Goal: Browse casually

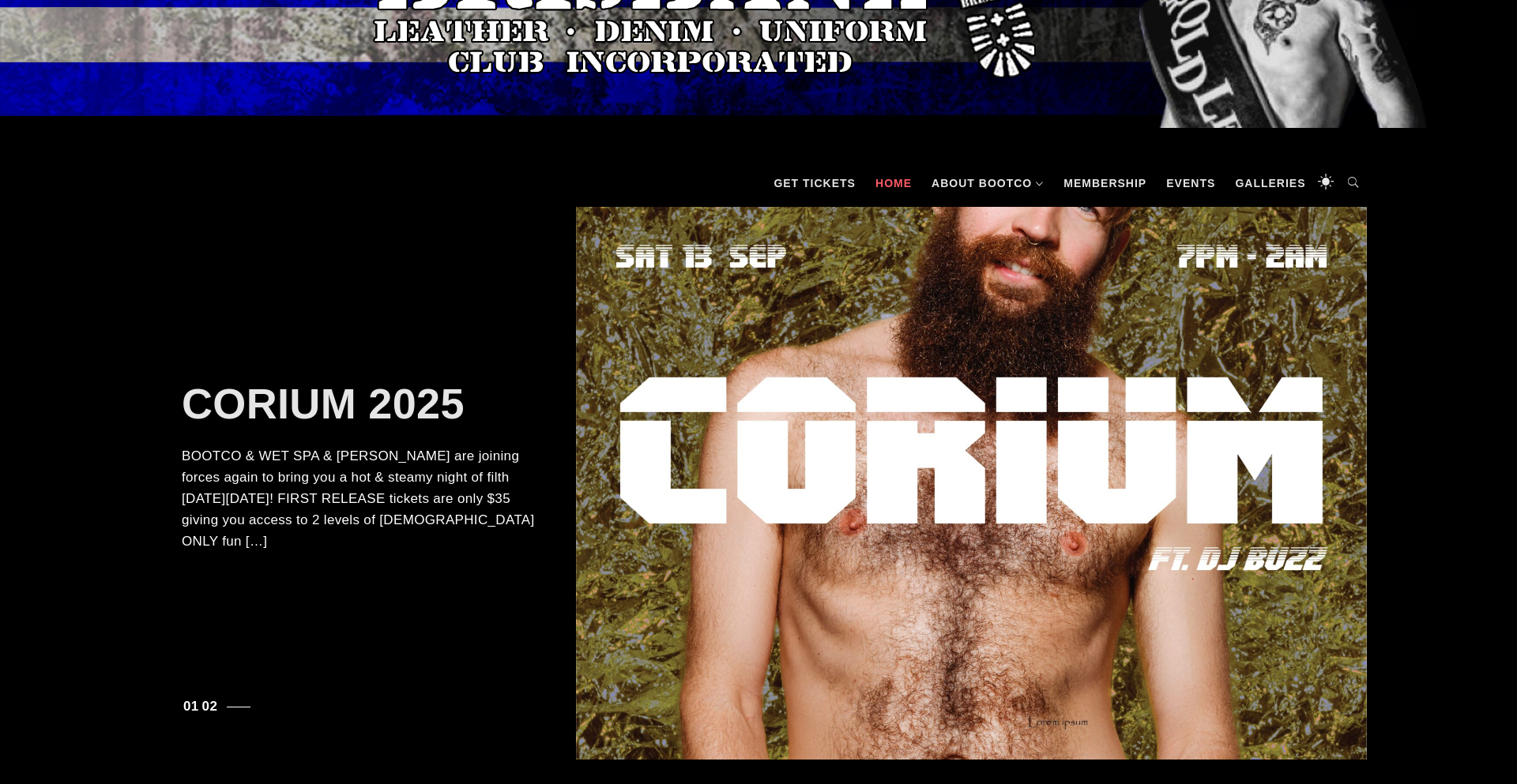
scroll to position [187, 0]
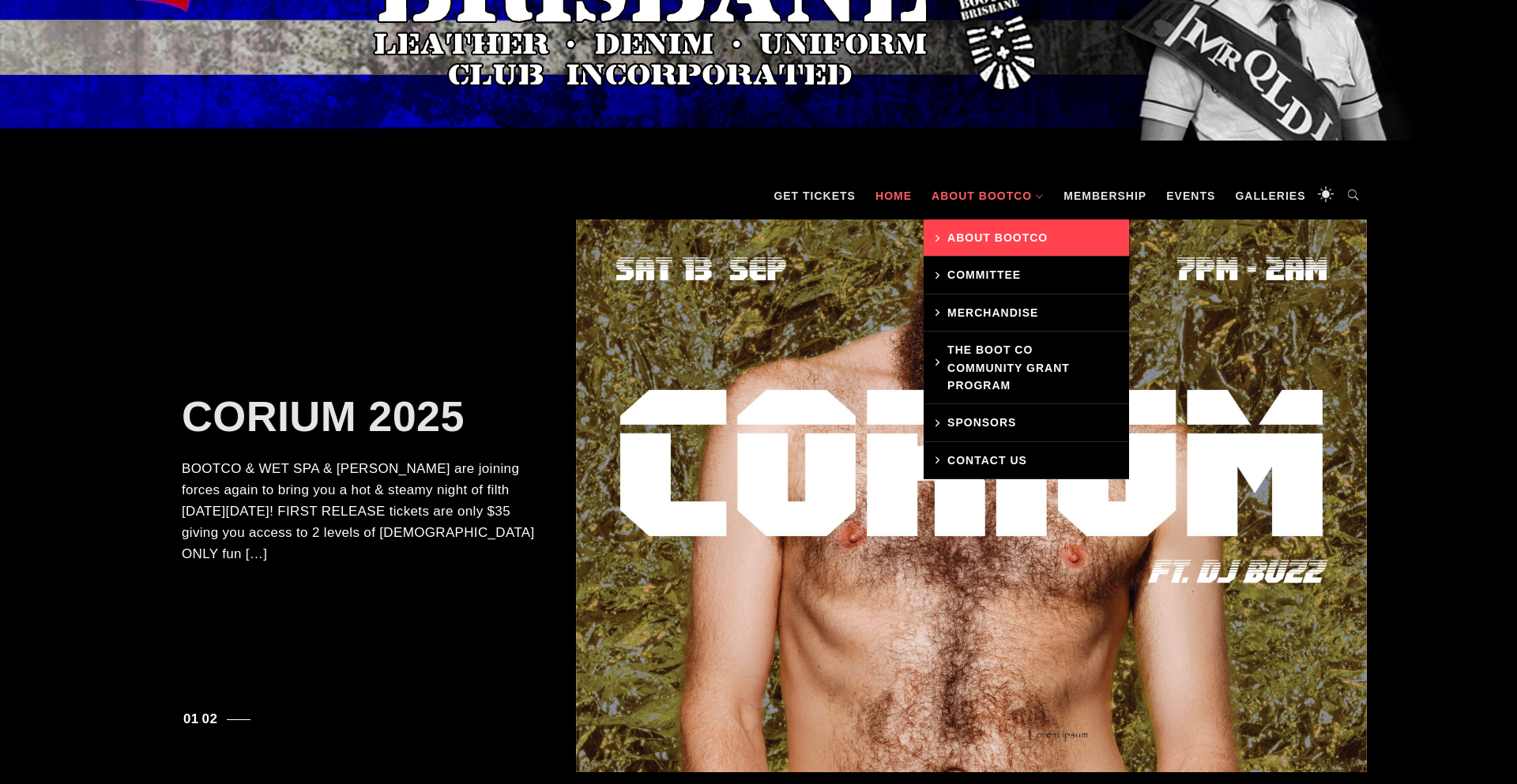
click at [983, 223] on link "About BootCo" at bounding box center [1027, 239] width 206 height 37
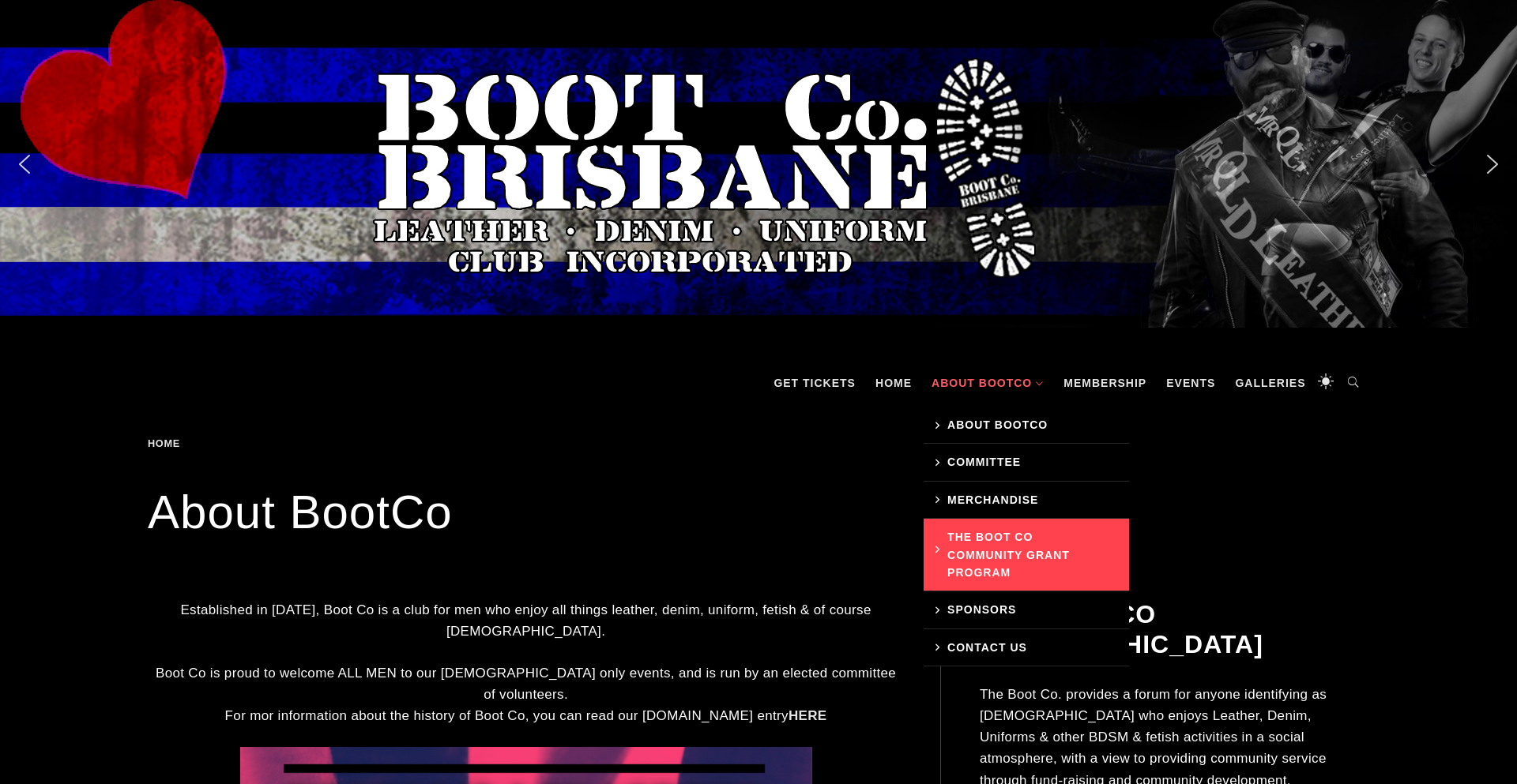
click at [974, 559] on link "The Boot Co Community Grant Program" at bounding box center [1027, 556] width 206 height 73
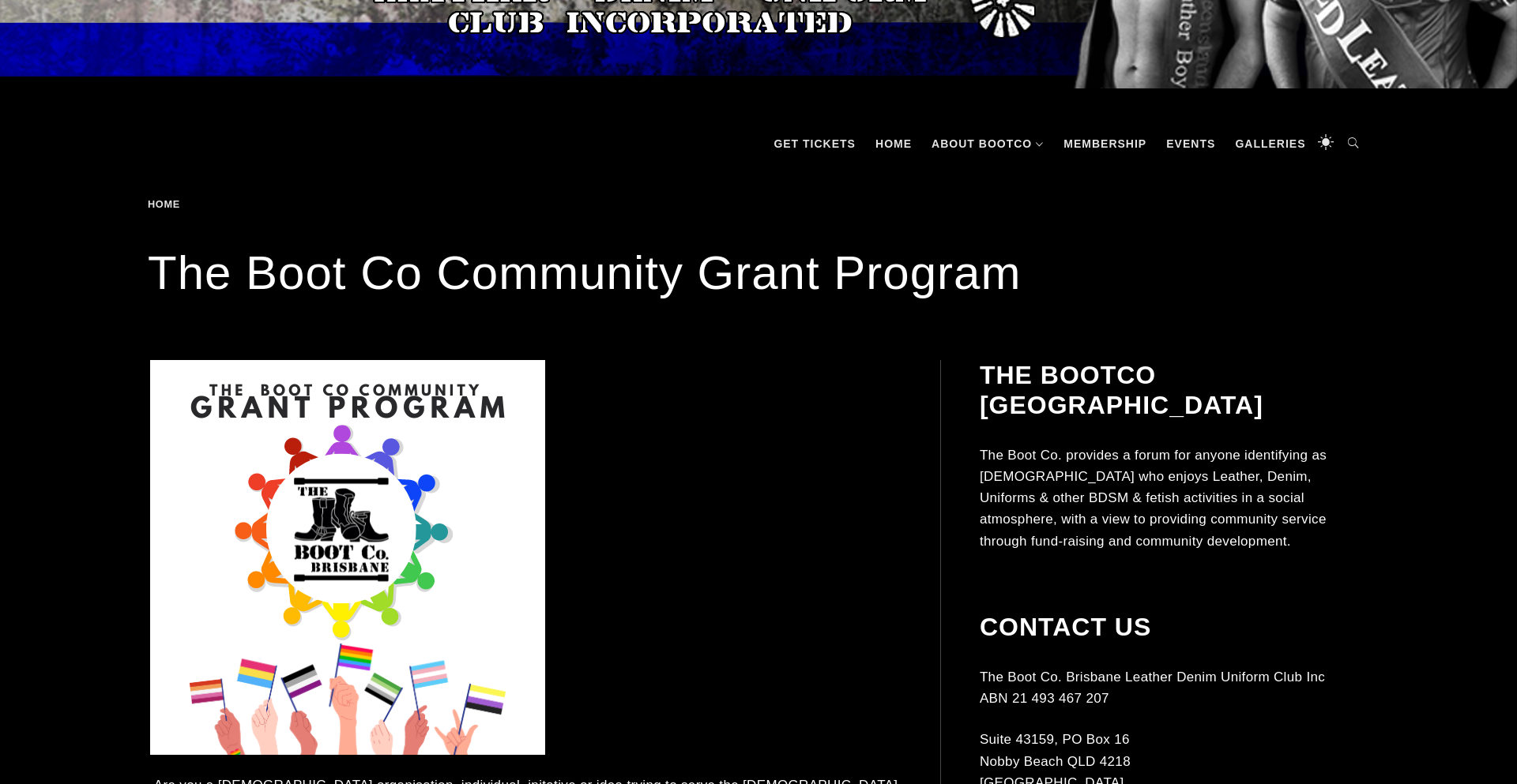
scroll to position [45, 0]
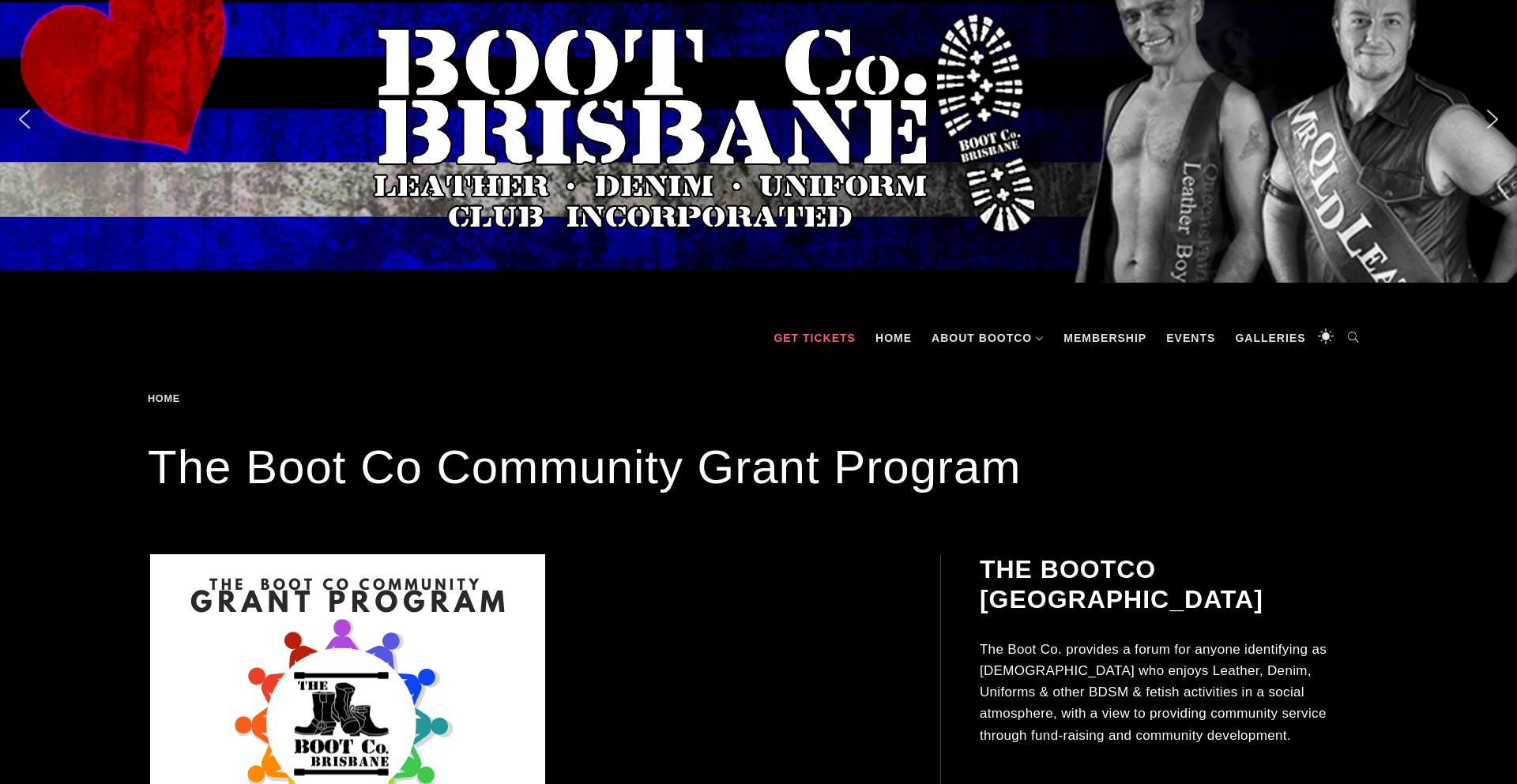
click at [780, 337] on link "GET TICKETS" at bounding box center [814, 338] width 98 height 48
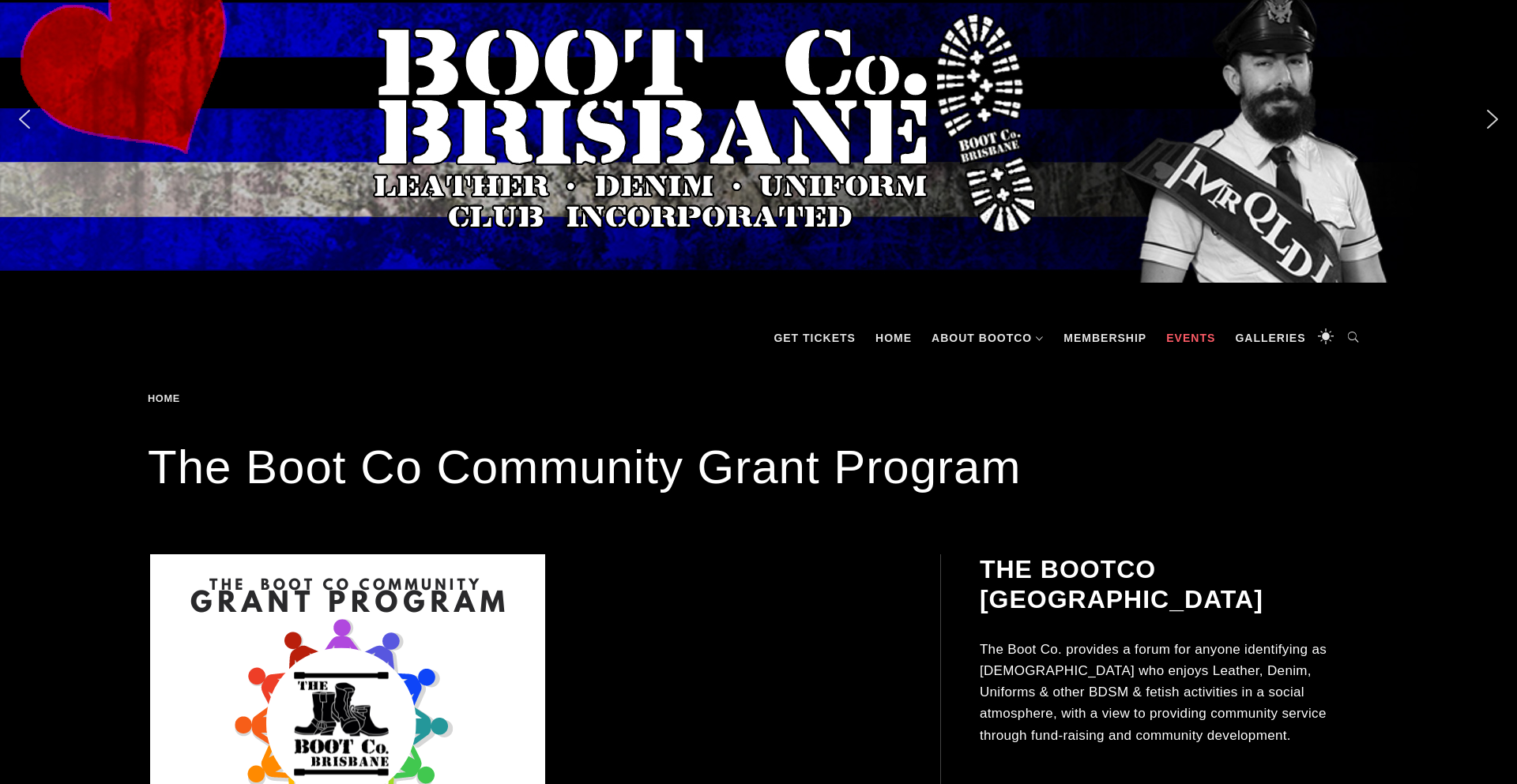
click at [1203, 351] on link "Events" at bounding box center [1190, 338] width 65 height 48
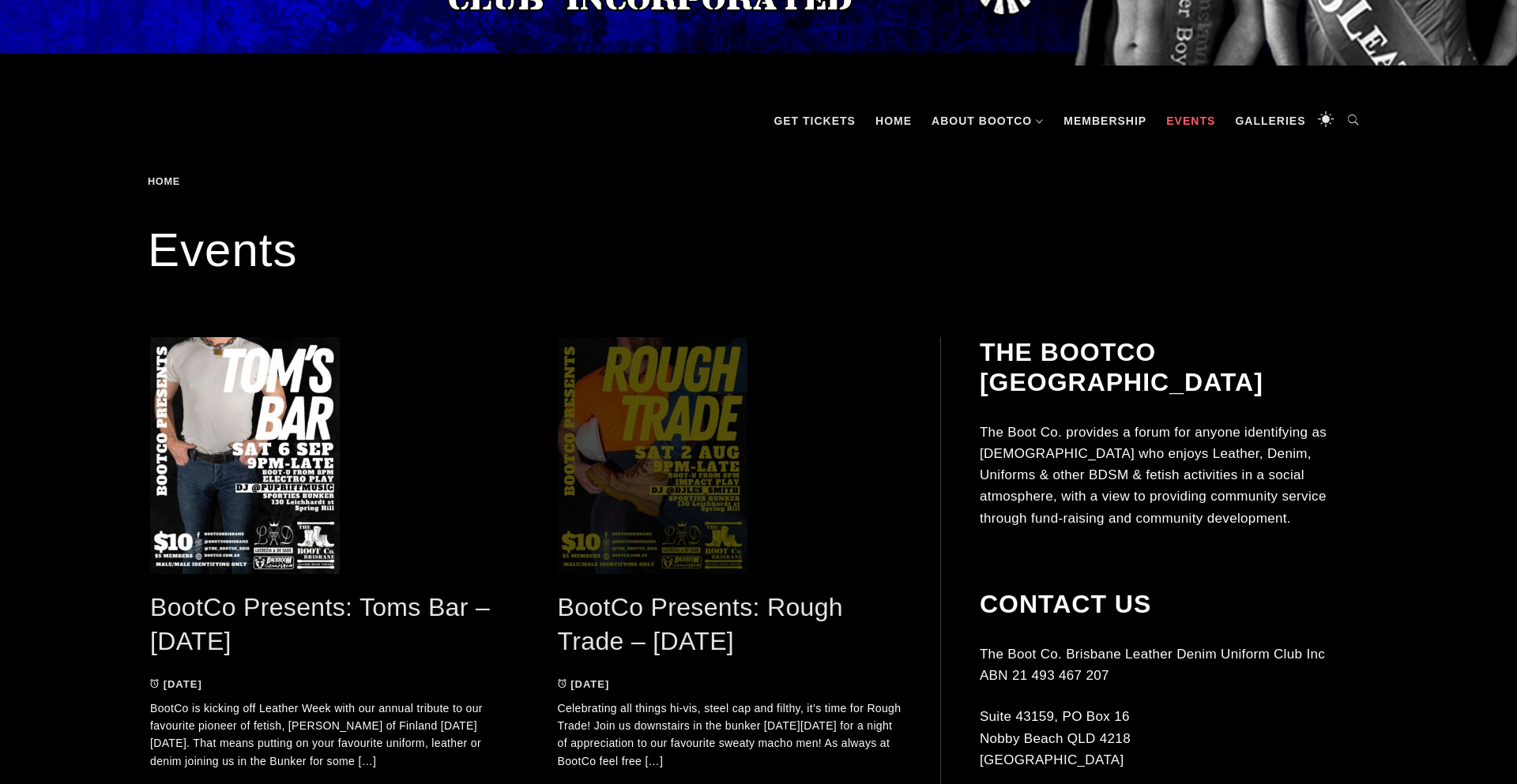
scroll to position [264, 0]
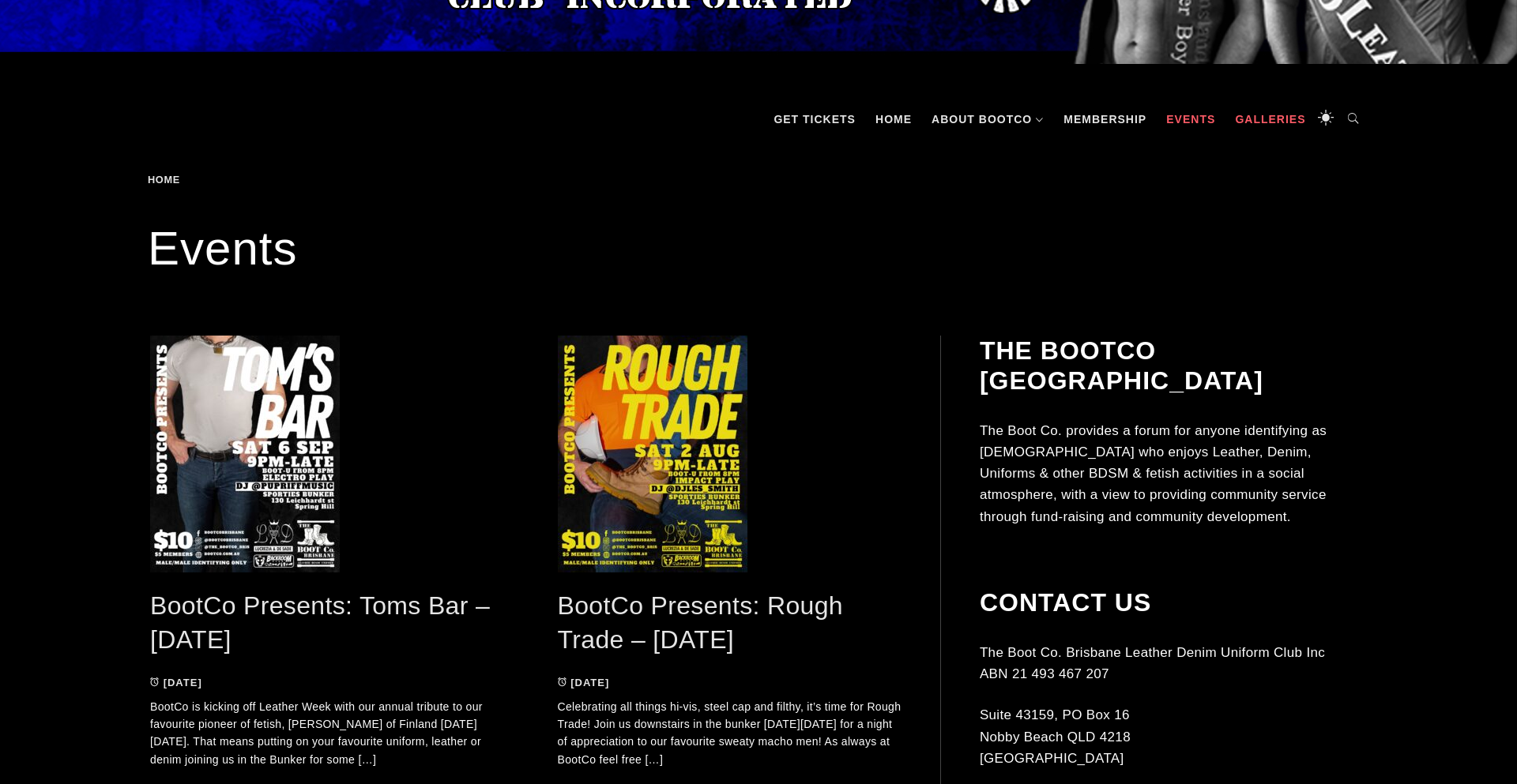
click at [1276, 126] on link "Galleries" at bounding box center [1270, 119] width 86 height 48
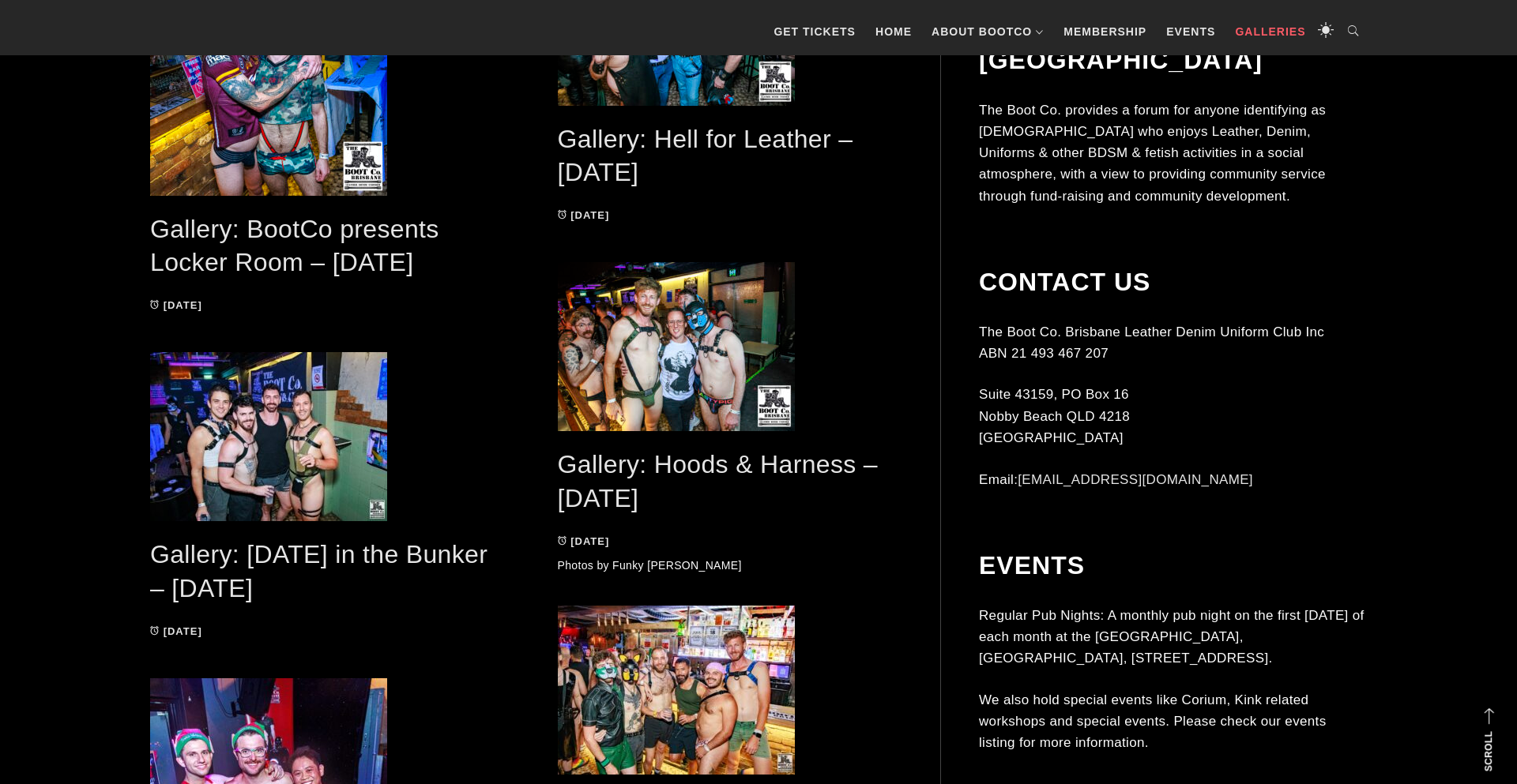
scroll to position [1191, 0]
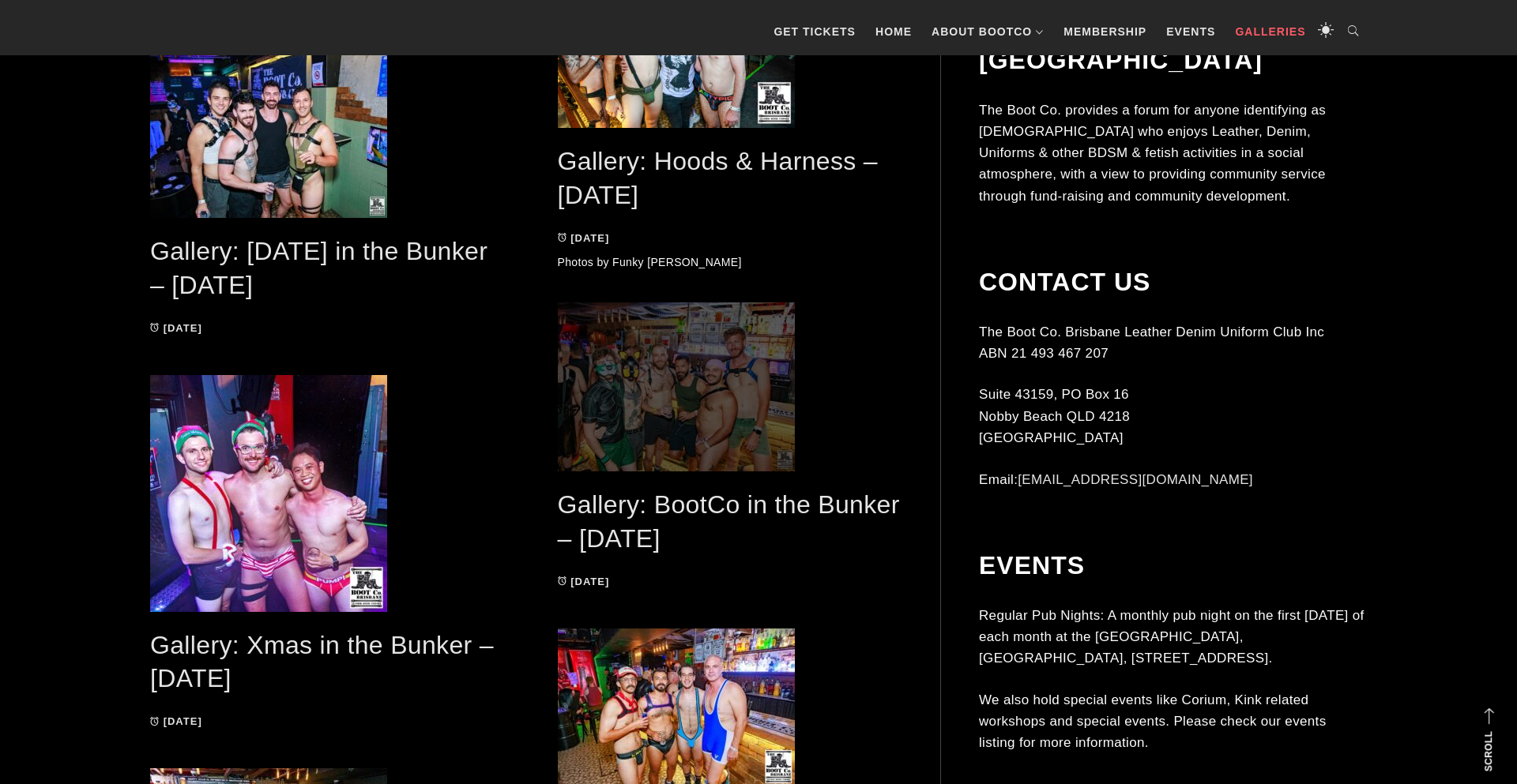
click at [733, 389] on span at bounding box center [730, 386] width 344 height 169
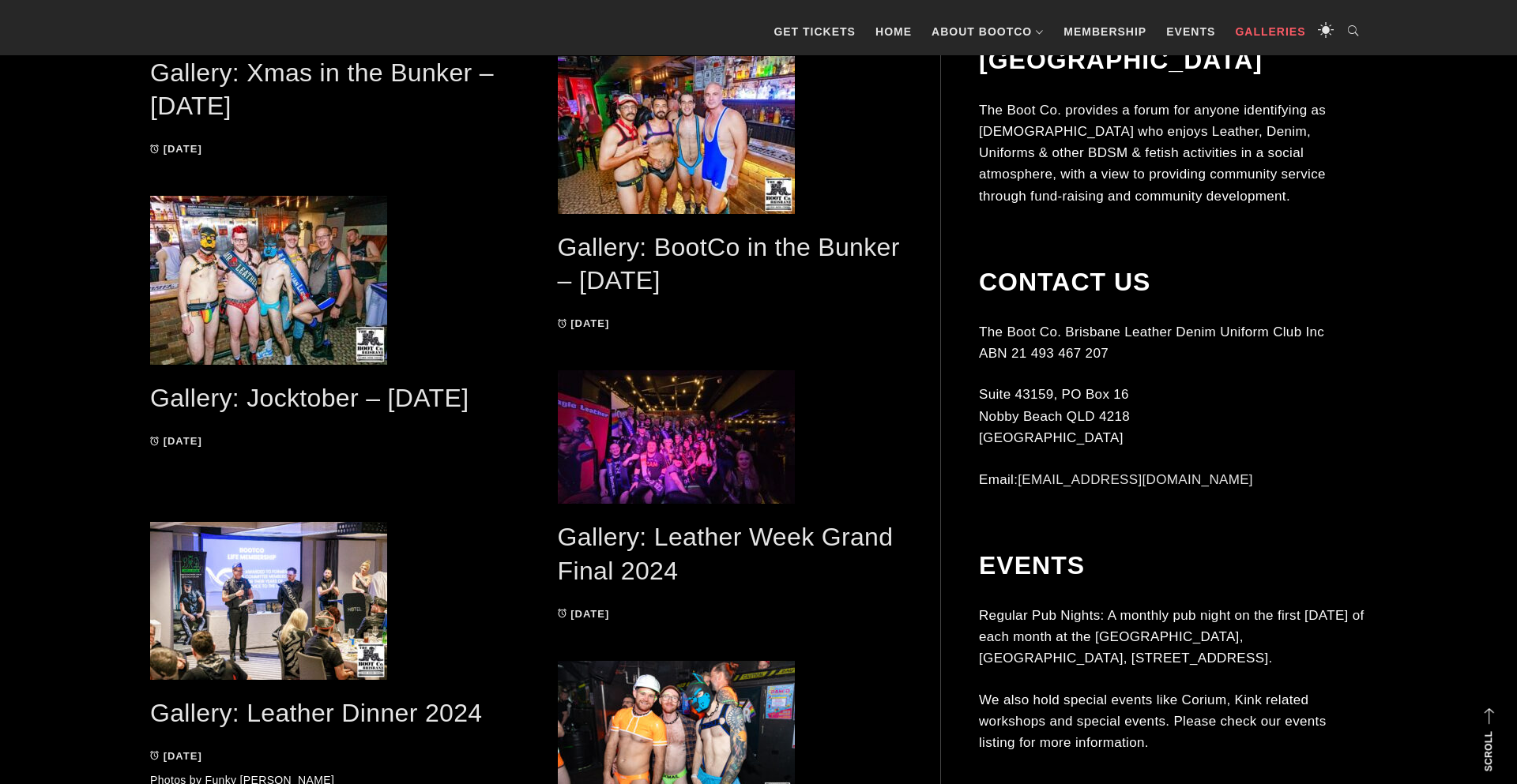
scroll to position [1770, 0]
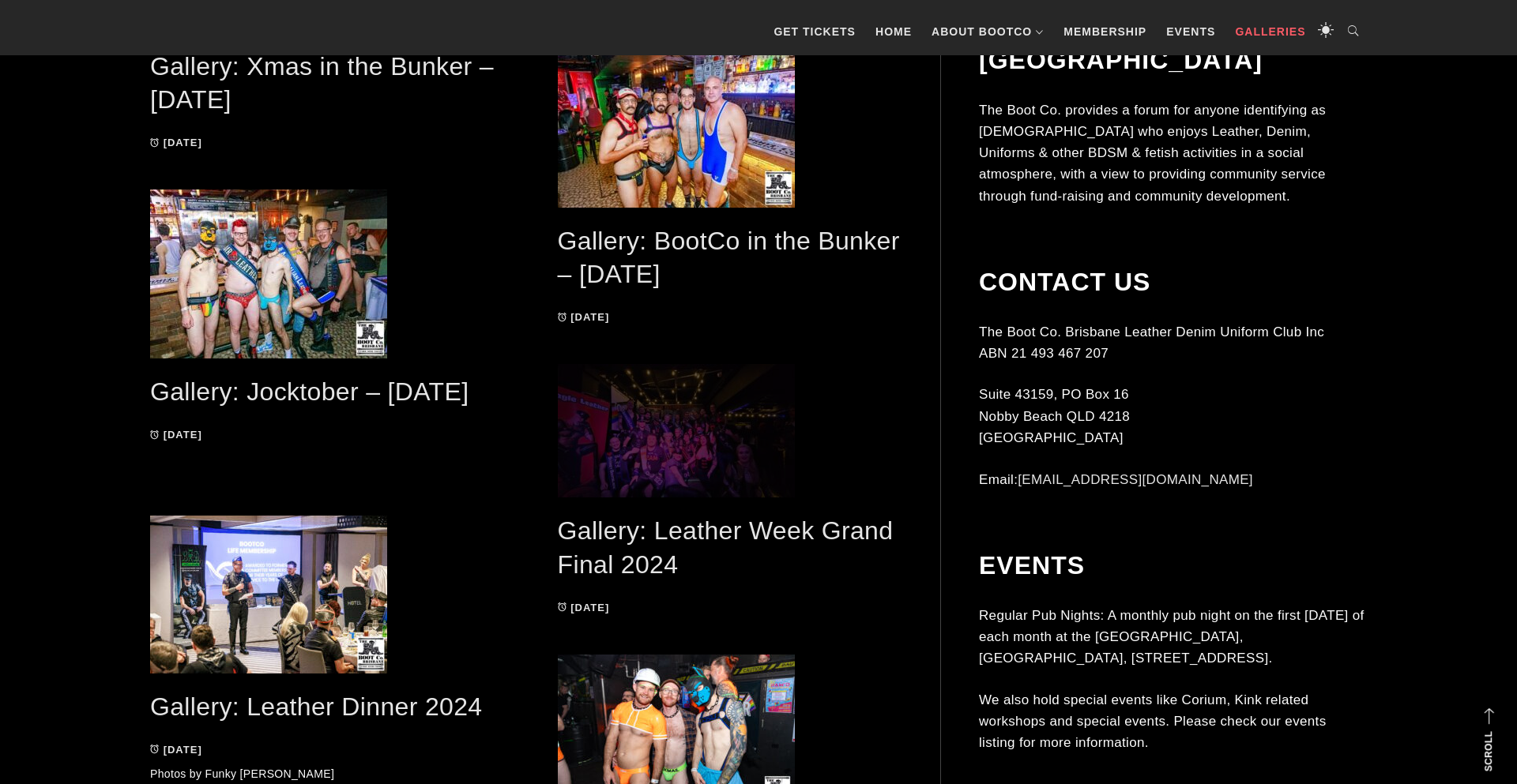
click at [609, 440] on span at bounding box center [730, 430] width 344 height 134
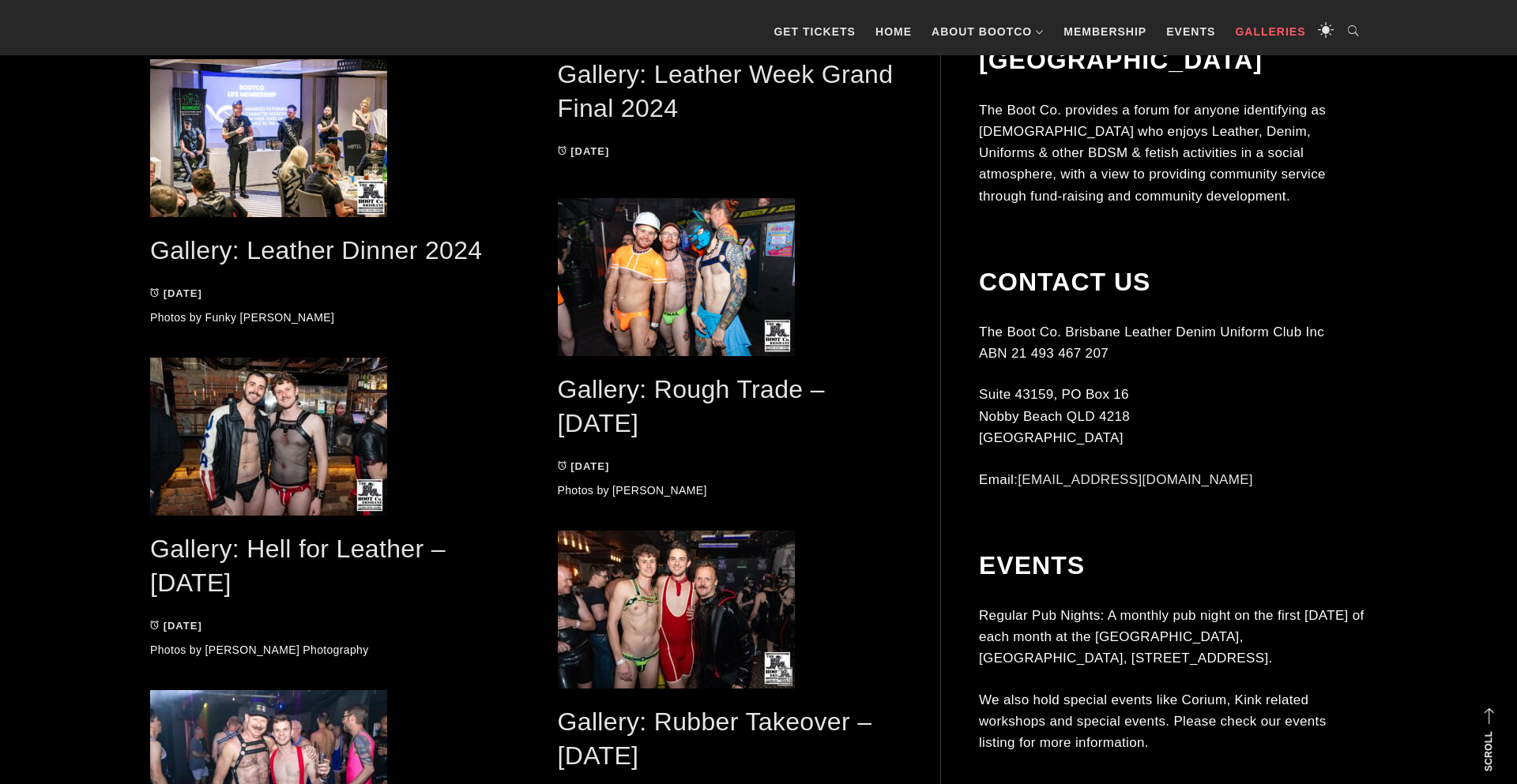
scroll to position [2462, 0]
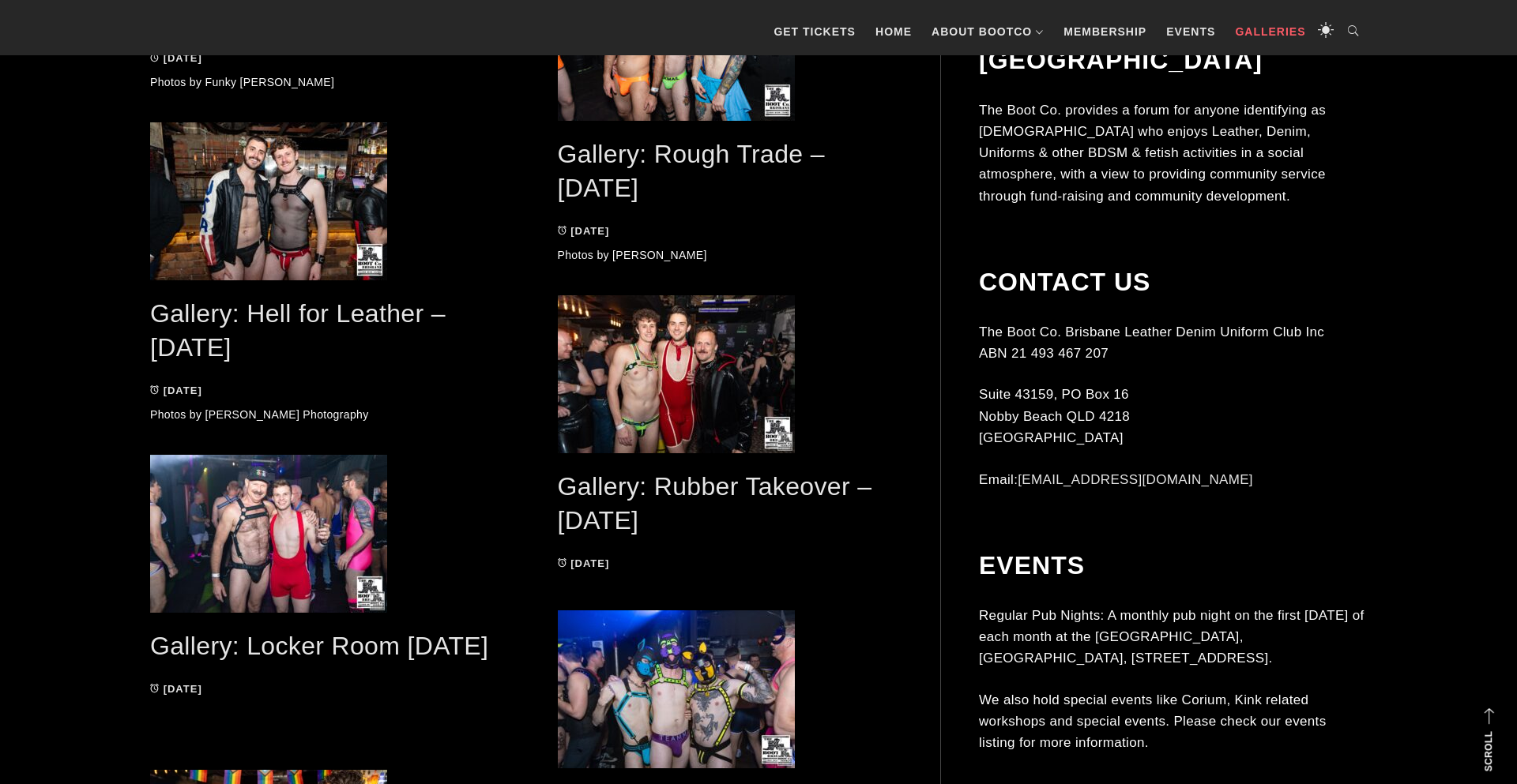
click at [608, 485] on link "Gallery: Rubber Takeover – June 2024" at bounding box center [715, 503] width 314 height 63
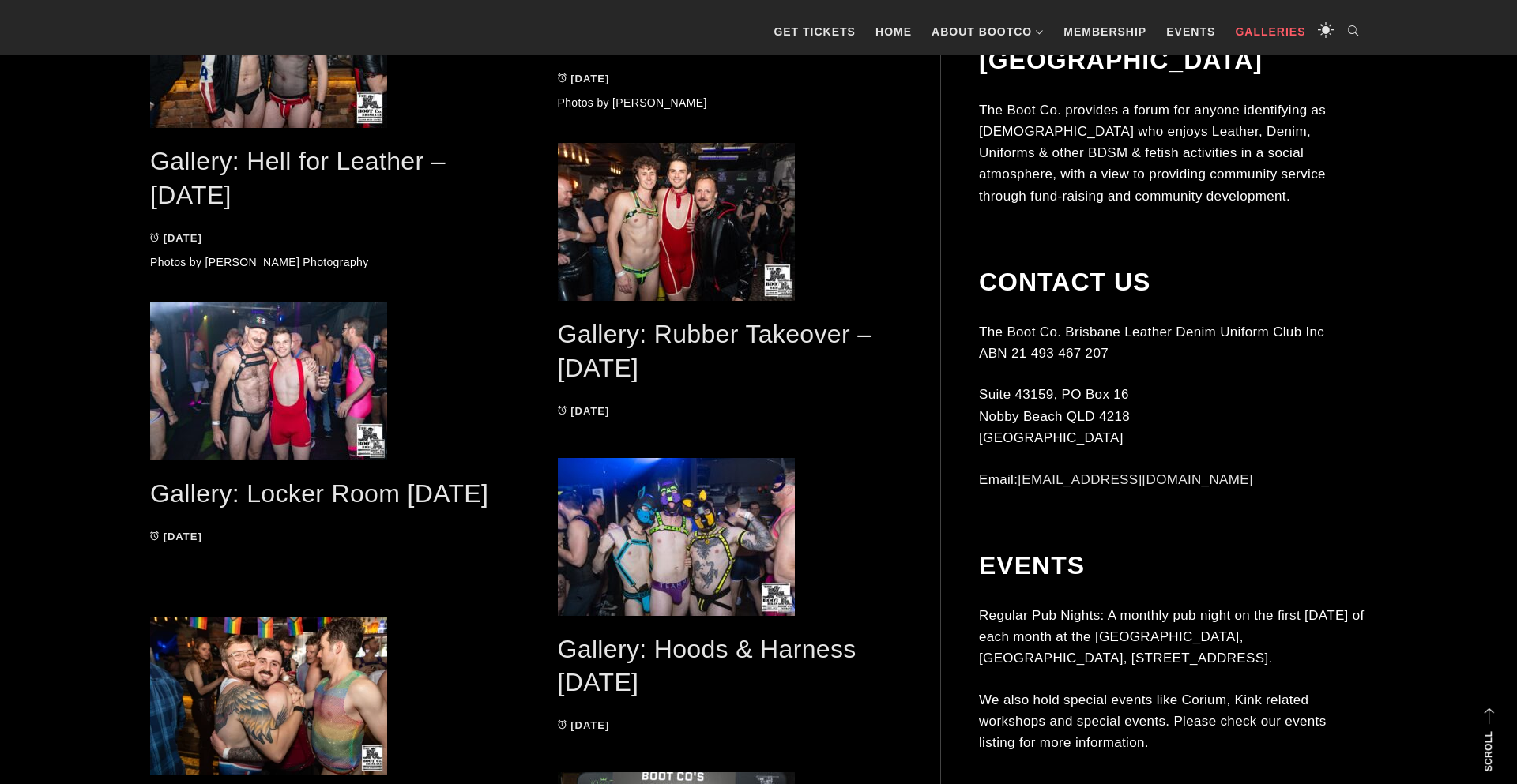
scroll to position [2910, 0]
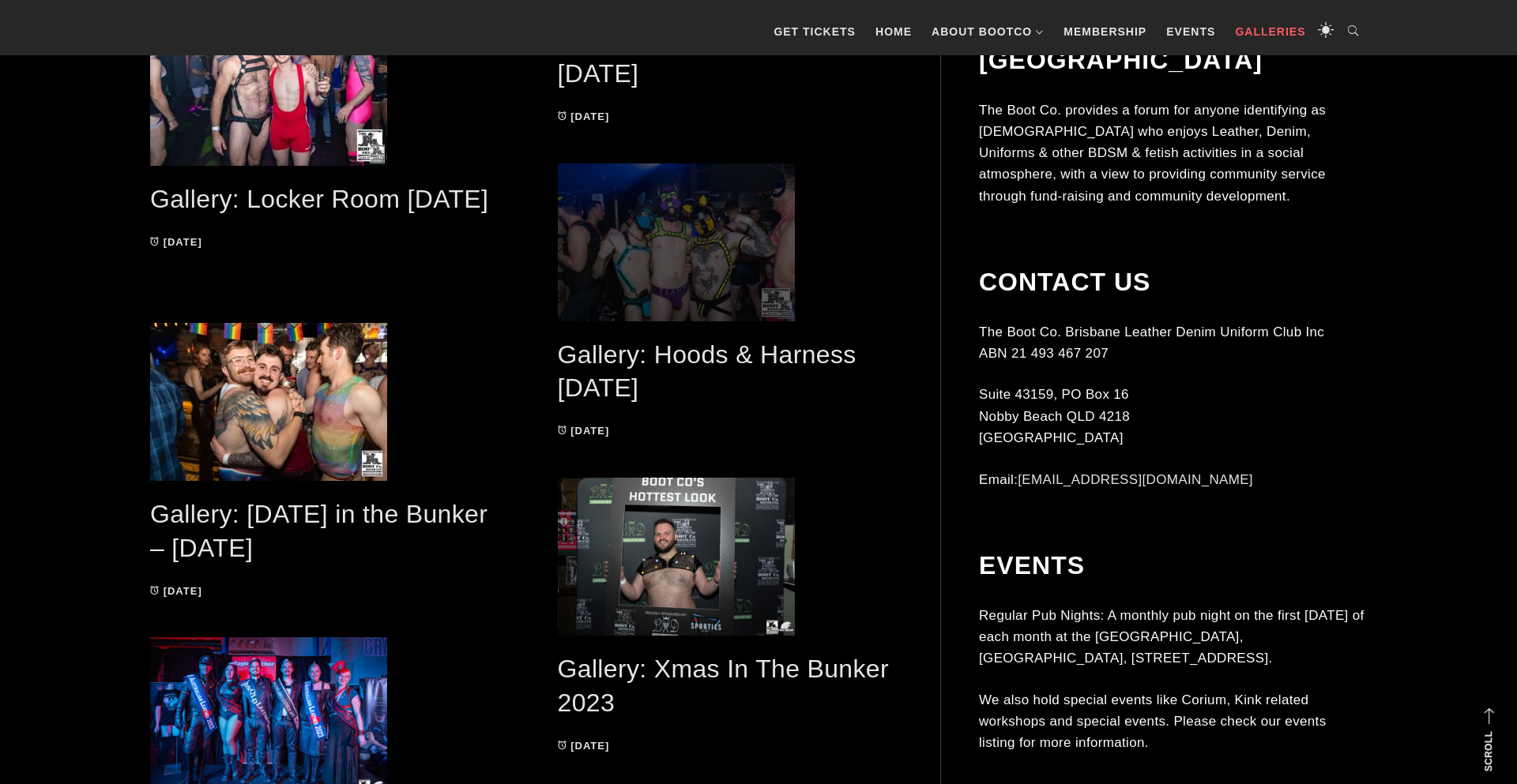
click at [645, 246] on span at bounding box center [730, 242] width 344 height 158
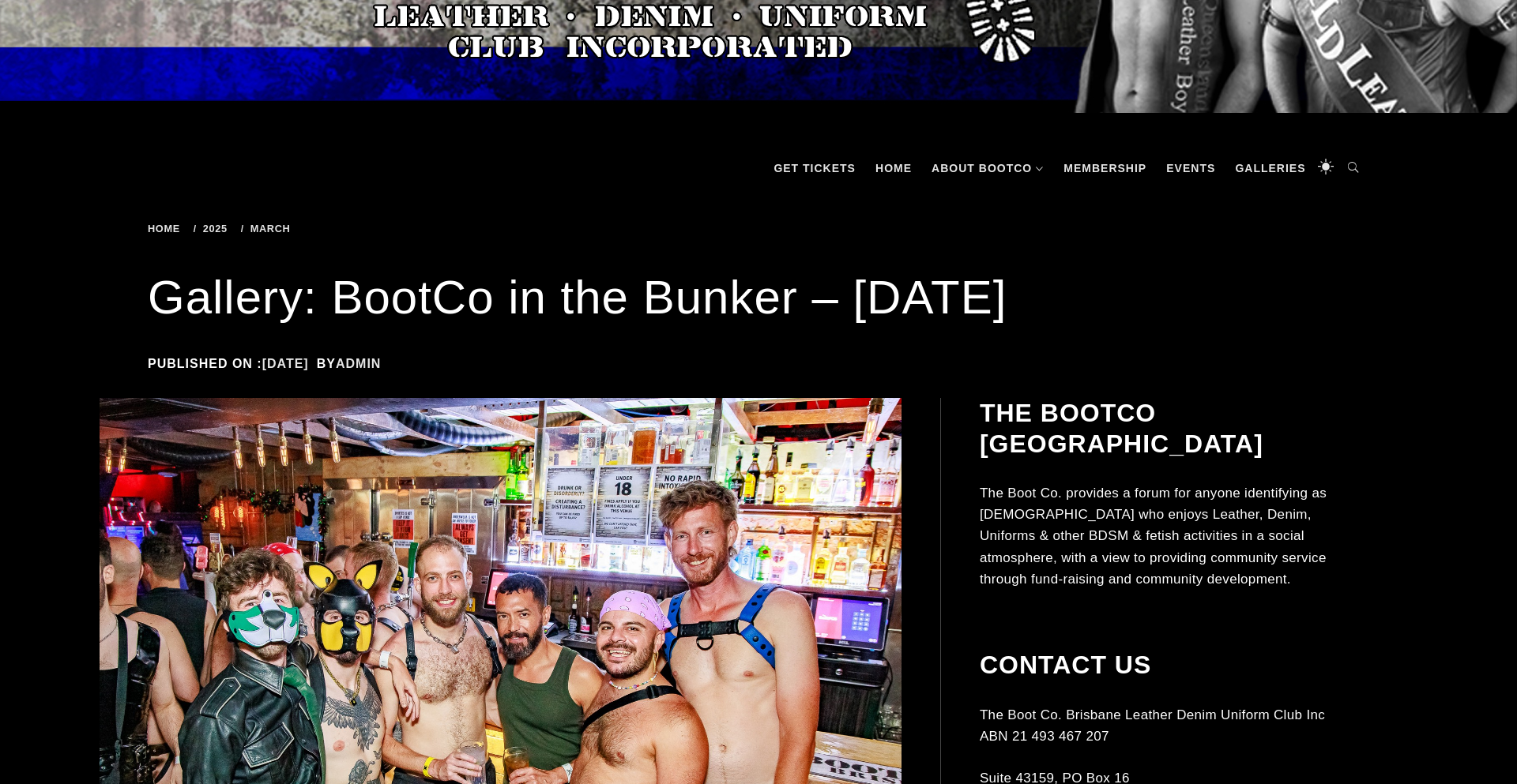
scroll to position [520, 0]
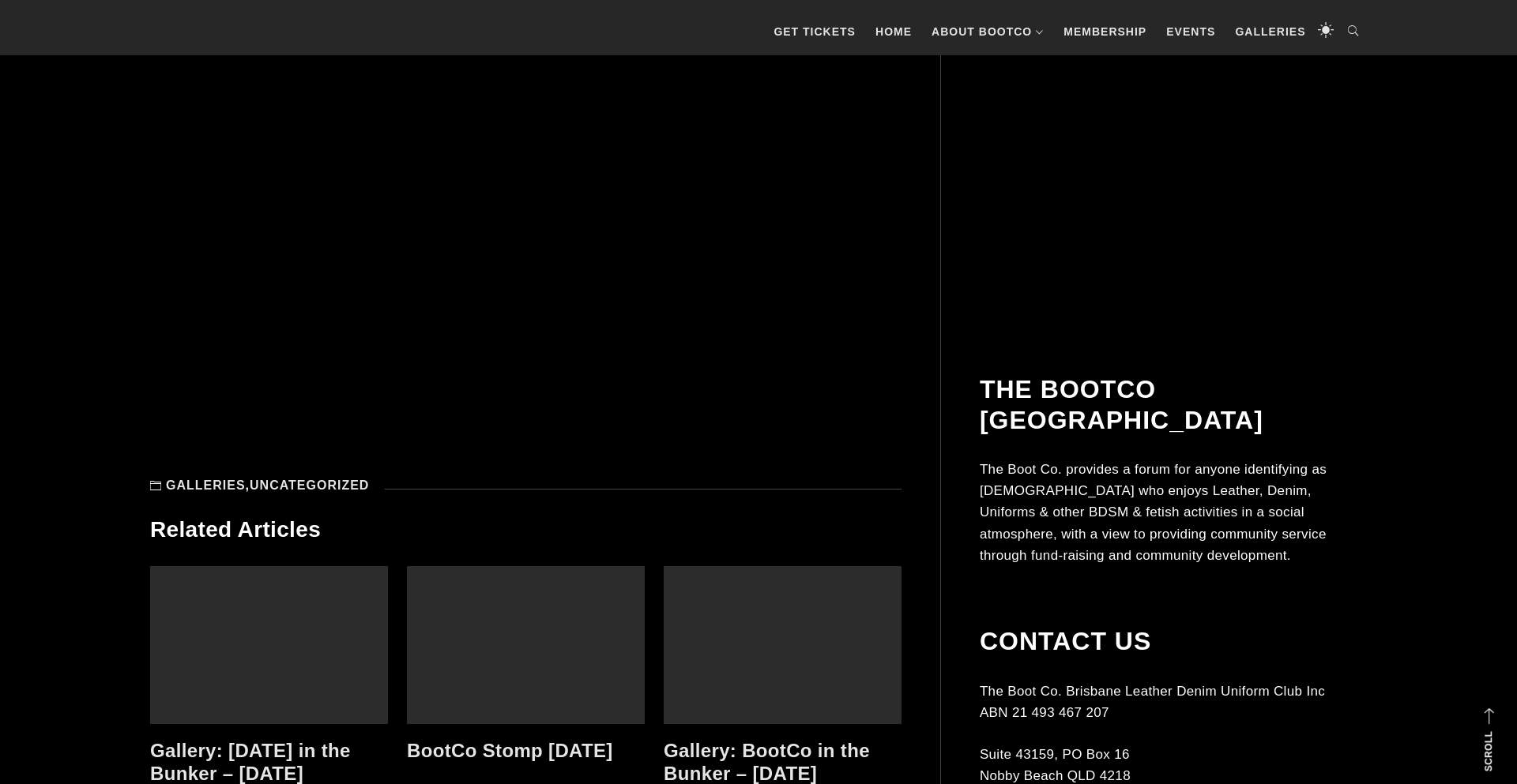
scroll to position [5498, 0]
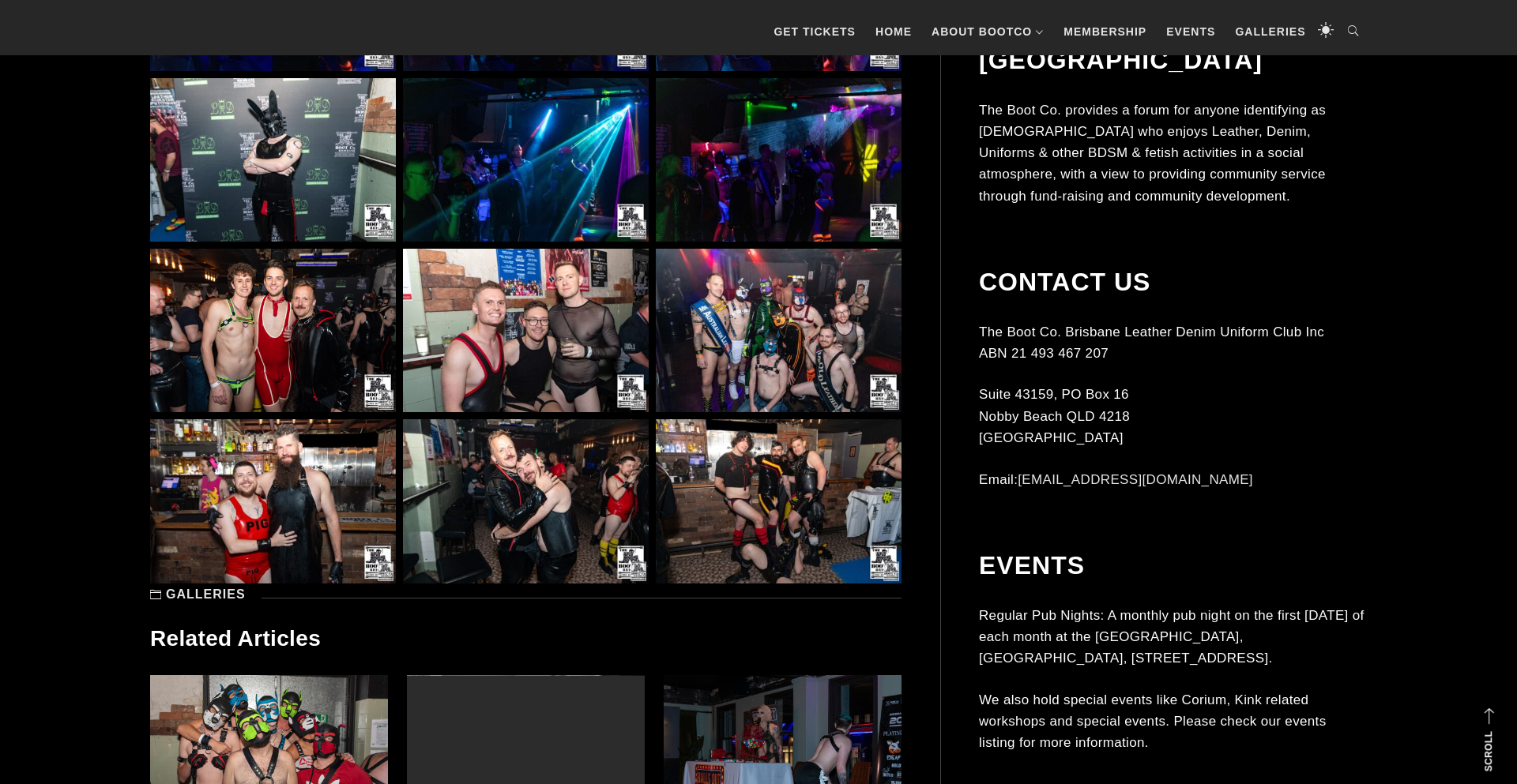
scroll to position [3461, 0]
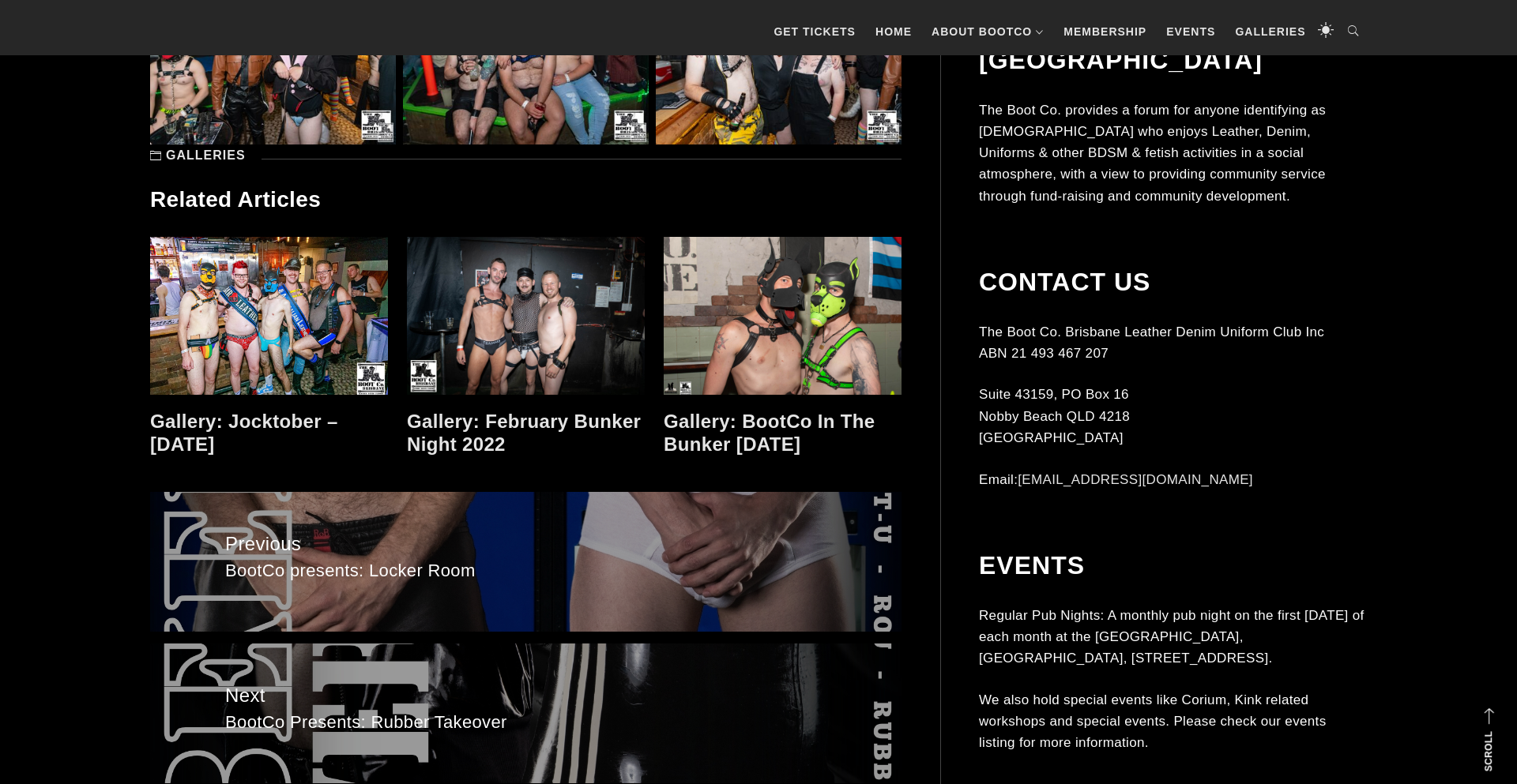
scroll to position [5535, 0]
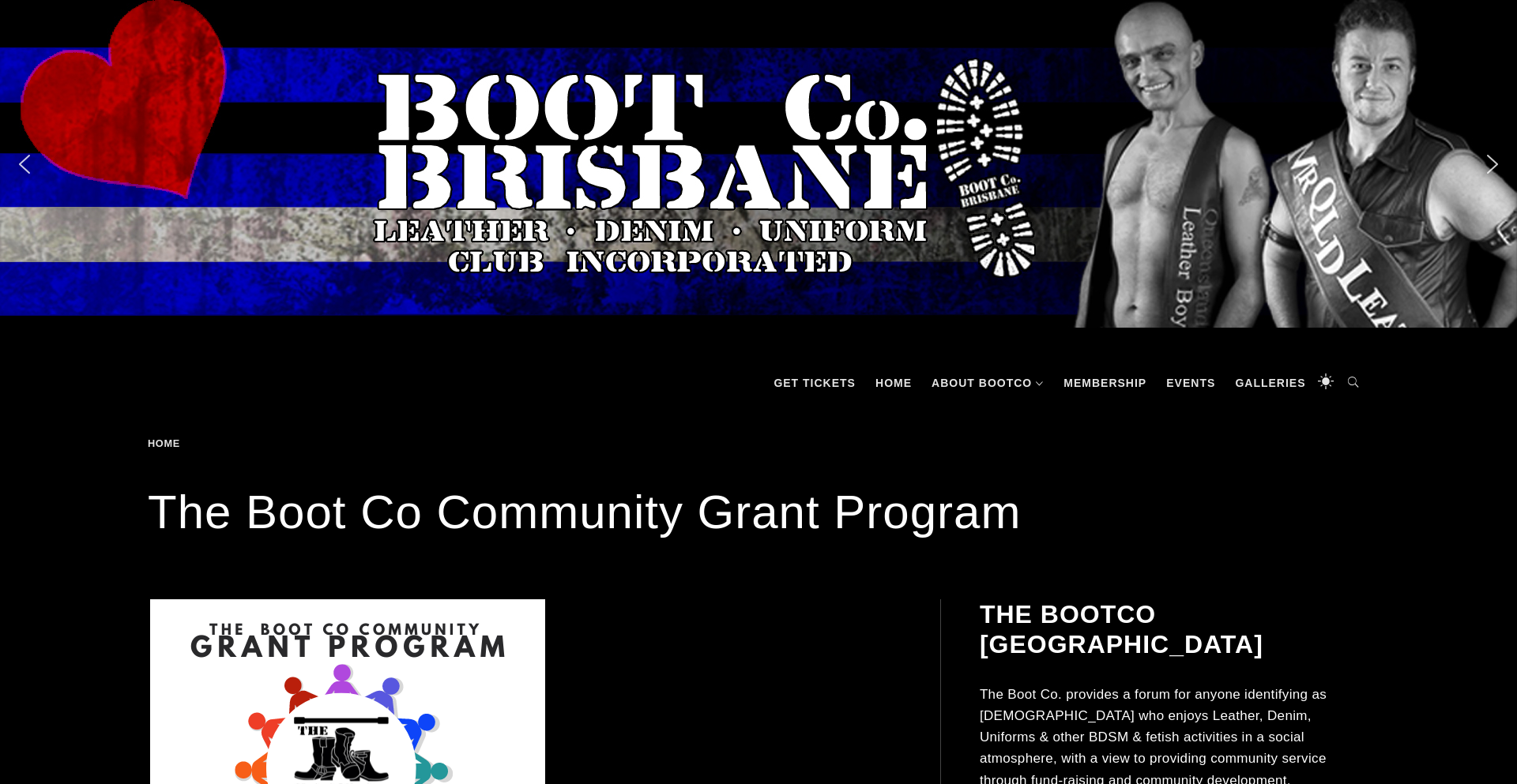
scroll to position [45, 0]
